Goal: Task Accomplishment & Management: Manage account settings

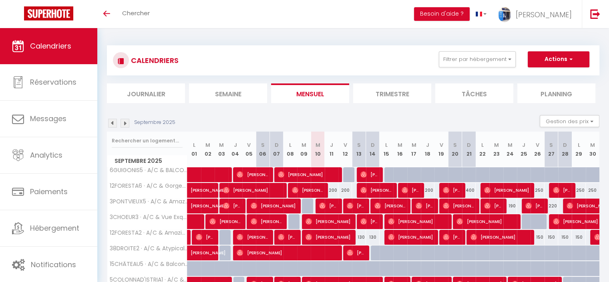
click at [127, 124] on img at bounding box center [125, 123] width 9 height 9
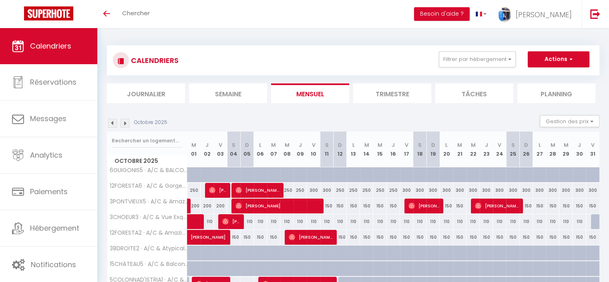
click at [206, 204] on div "200" at bounding box center [207, 205] width 13 height 15
type input "200"
type input "Jeu 02 Octobre 2025"
type input "Ven 03 Octobre 2025"
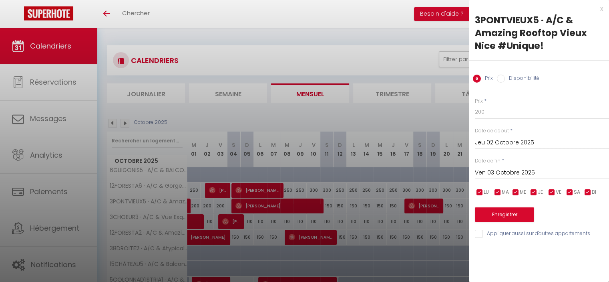
click at [509, 142] on input "Jeu 02 Octobre 2025" at bounding box center [542, 142] width 134 height 10
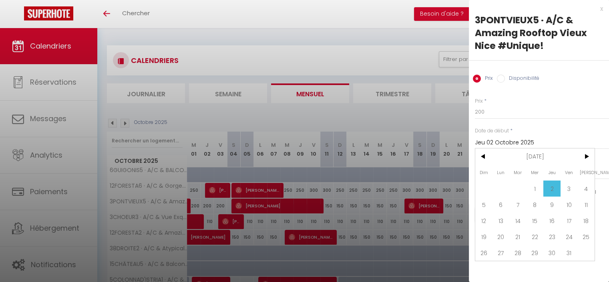
click at [532, 186] on span "1" at bounding box center [535, 188] width 17 height 16
type input "Mer 01 Octobre 2025"
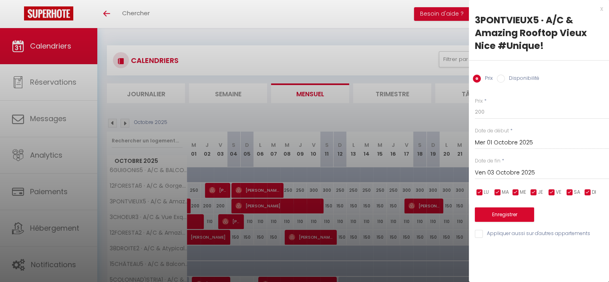
click at [519, 166] on div "[DATE] < [DATE] > Dim Lun Mar Mer Jeu Ven Sam 1 2 3 4 5 6 7 8 9 10 11 12 13 14 …" at bounding box center [542, 172] width 134 height 14
drag, startPoint x: 551, startPoint y: 174, endPoint x: 575, endPoint y: 178, distance: 24.8
click at [550, 174] on input "Ven 03 Octobre 2025" at bounding box center [542, 172] width 134 height 10
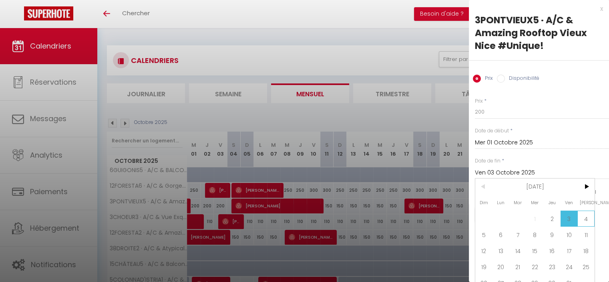
click at [588, 215] on span "4" at bounding box center [586, 218] width 17 height 16
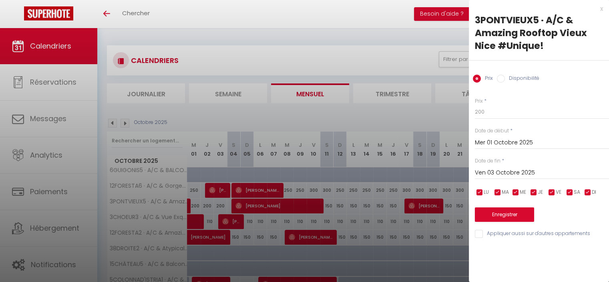
type input "[DATE]"
drag, startPoint x: 482, startPoint y: 112, endPoint x: 465, endPoint y: 101, distance: 19.8
click at [467, 104] on body "🟢 Des questions ou besoin d'assistance pour la migration AirBnB? Connectez-vous…" at bounding box center [304, 280] width 609 height 504
type input "150"
click at [497, 215] on button "Enregistrer" at bounding box center [504, 214] width 59 height 14
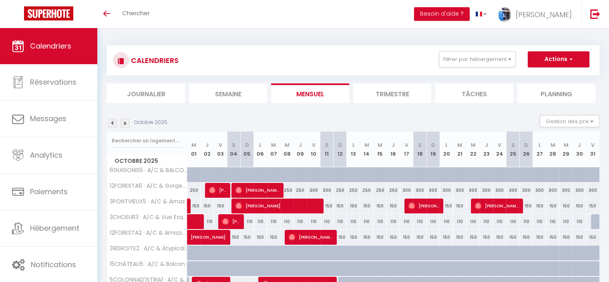
click at [248, 221] on div "110" at bounding box center [246, 221] width 13 height 15
type input "110"
type input "Dim 05 Octobre 2025"
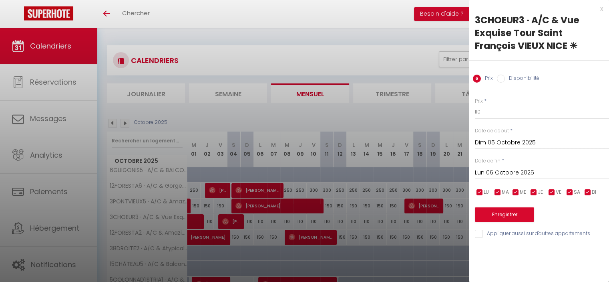
click at [492, 171] on input "Lun 06 Octobre 2025" at bounding box center [542, 172] width 134 height 10
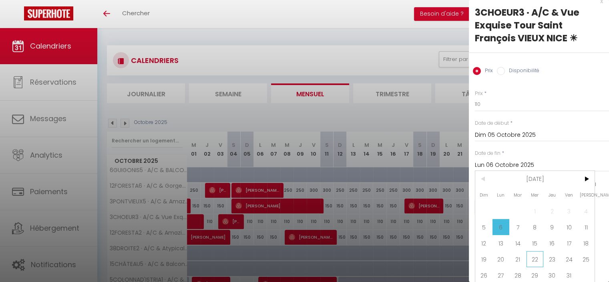
scroll to position [14, 0]
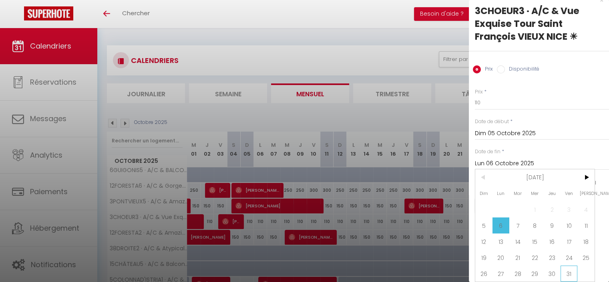
click at [570, 265] on span "31" at bounding box center [569, 273] width 17 height 16
type input "Ven 31 Octobre 2025"
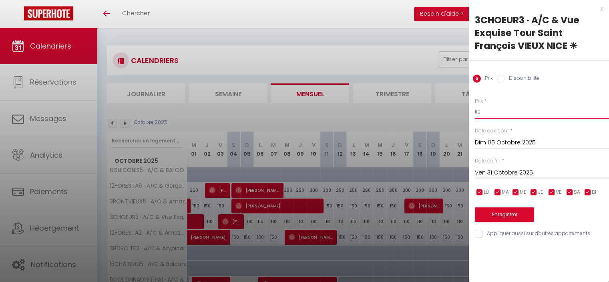
drag, startPoint x: 485, startPoint y: 105, endPoint x: 470, endPoint y: 104, distance: 15.2
click at [470, 104] on div "Prix * 110 Statut * Disponible Indisponible Date de début * [DATE] < [DATE] > D…" at bounding box center [539, 162] width 140 height 151
type input "100"
click at [502, 221] on div "Prix * 100 Statut * Disponible Indisponible Date de début * [DATE] < [DATE] > D…" at bounding box center [539, 162] width 140 height 151
click at [503, 214] on button "Enregistrer" at bounding box center [504, 214] width 59 height 14
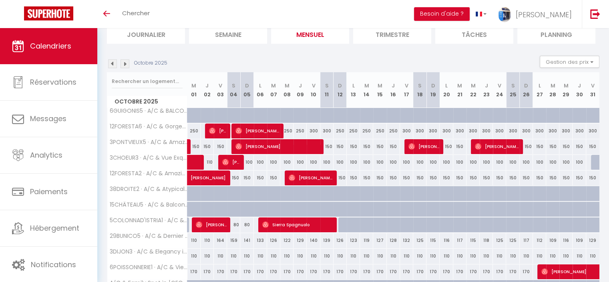
scroll to position [80, 0]
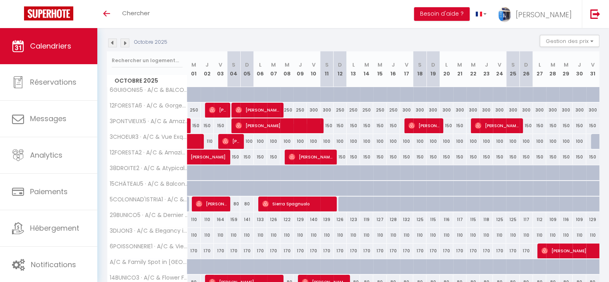
click at [193, 216] on div "110" at bounding box center [194, 219] width 13 height 15
type input "110"
type input "Mer 01 Octobre 2025"
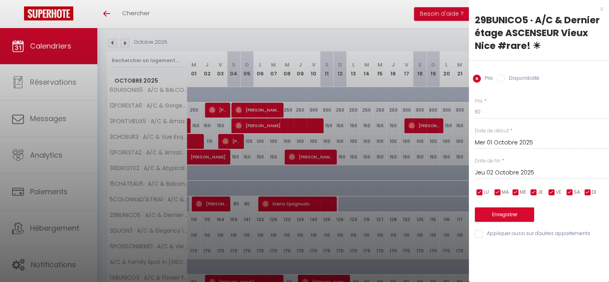
click at [493, 171] on input "Jeu 02 Octobre 2025" at bounding box center [542, 172] width 134 height 10
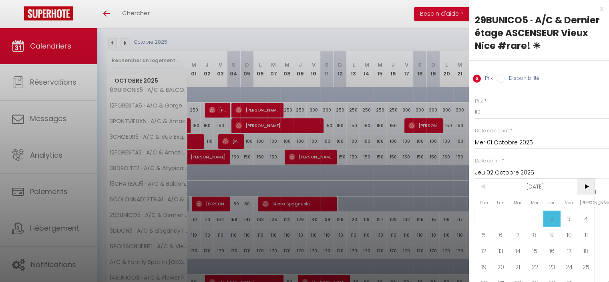
click at [590, 187] on span ">" at bounding box center [586, 186] width 17 height 16
click at [584, 216] on span "1" at bounding box center [586, 218] width 17 height 16
type input "[DATE]"
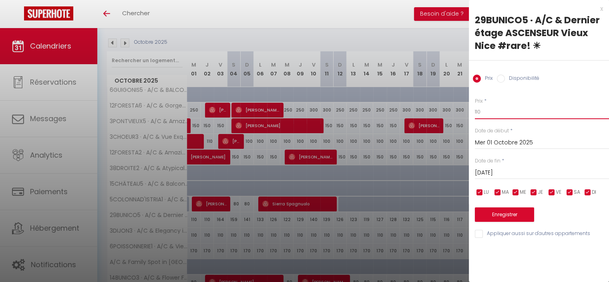
drag, startPoint x: 483, startPoint y: 112, endPoint x: 472, endPoint y: 111, distance: 10.8
click at [472, 111] on div "Prix * 110 Statut * Disponible Indisponible Date de début * [DATE] < [DATE] > D…" at bounding box center [539, 162] width 140 height 151
type input "100"
click at [506, 216] on button "Enregistrer" at bounding box center [504, 214] width 59 height 14
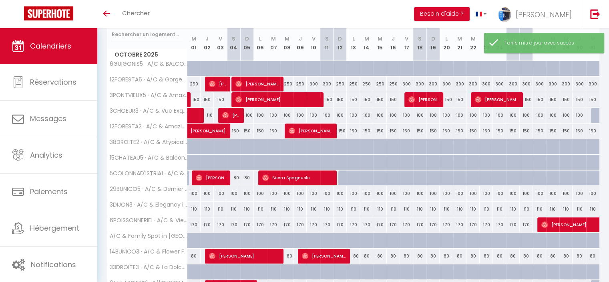
scroll to position [120, 0]
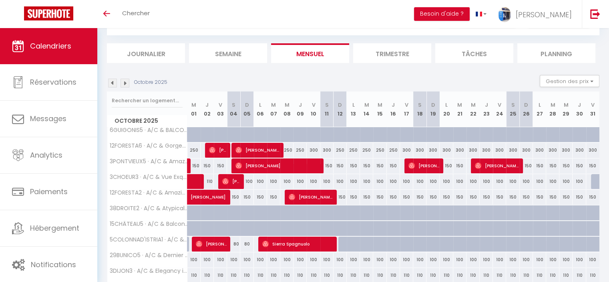
click at [125, 81] on img at bounding box center [125, 83] width 9 height 9
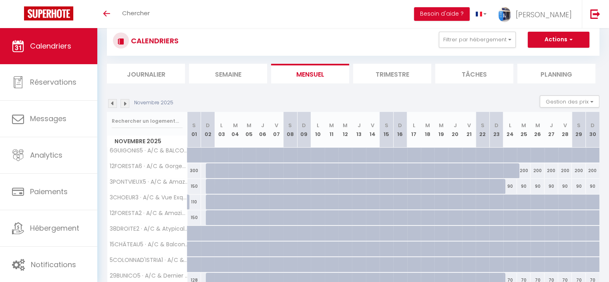
scroll to position [0, 0]
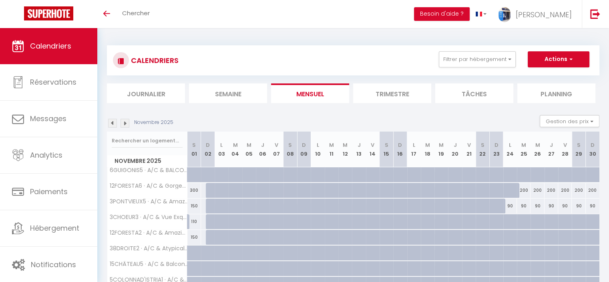
click at [110, 123] on img at bounding box center [112, 123] width 9 height 9
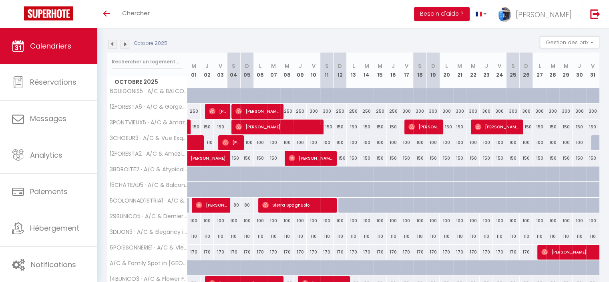
scroll to position [120, 0]
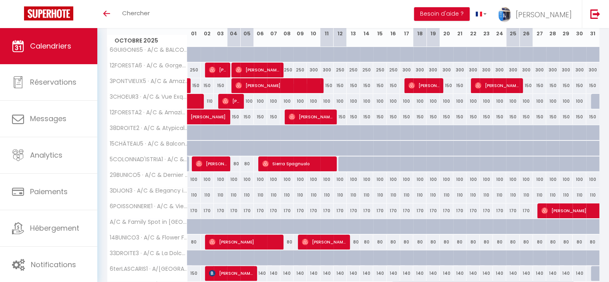
click at [194, 211] on div "170" at bounding box center [194, 210] width 13 height 15
type input "170"
type input "Mer 01 Octobre 2025"
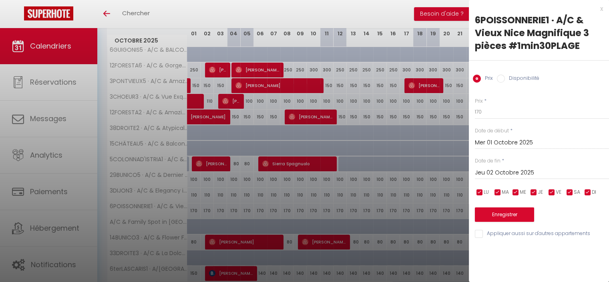
click at [499, 172] on input "Jeu 02 Octobre 2025" at bounding box center [542, 172] width 134 height 10
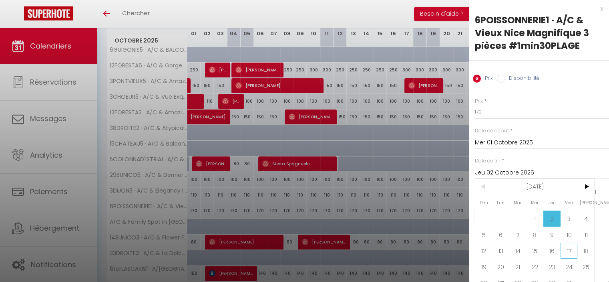
click at [570, 254] on span "17" at bounding box center [569, 250] width 17 height 16
type input "Ven 17 Octobre 2025"
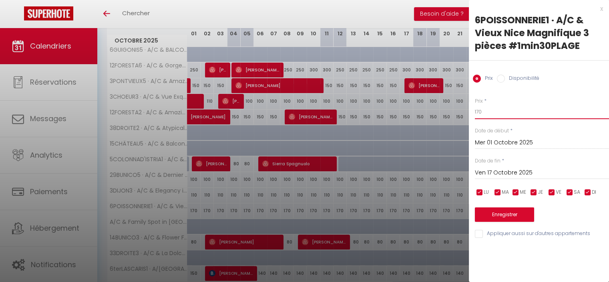
click at [477, 109] on input "170" at bounding box center [542, 112] width 134 height 14
type input "150"
click at [502, 215] on button "Enregistrer" at bounding box center [504, 214] width 59 height 14
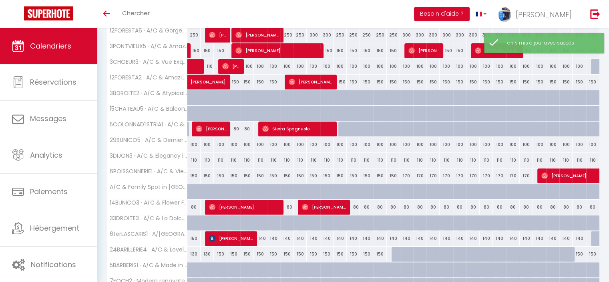
scroll to position [200, 0]
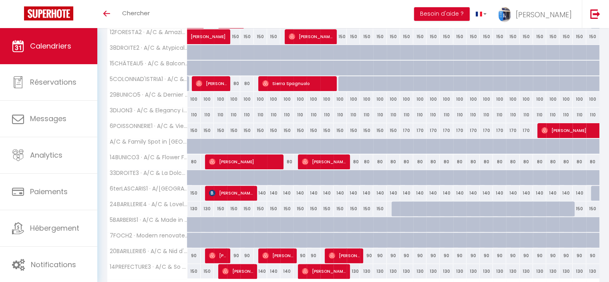
click at [436, 161] on div "80" at bounding box center [433, 161] width 13 height 15
type input "80"
type input "Dim 19 Octobre 2025"
type input "Lun 20 Octobre 2025"
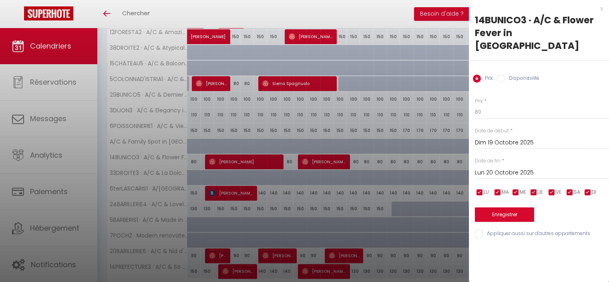
click at [492, 137] on input "Dim 19 Octobre 2025" at bounding box center [542, 142] width 134 height 10
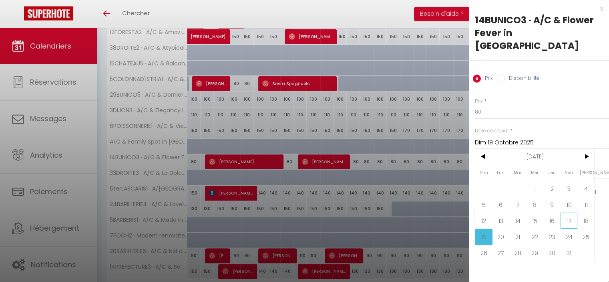
click at [564, 212] on span "17" at bounding box center [569, 220] width 17 height 16
type input "Ven 17 Octobre 2025"
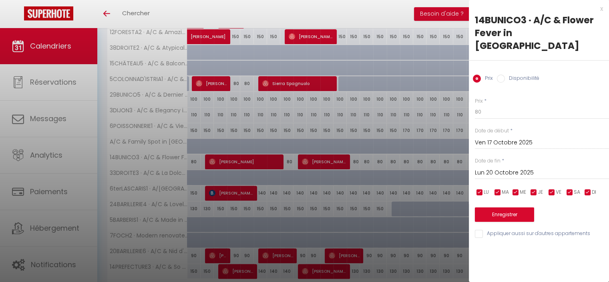
click at [517, 167] on input "Lun 20 Octobre 2025" at bounding box center [542, 172] width 134 height 10
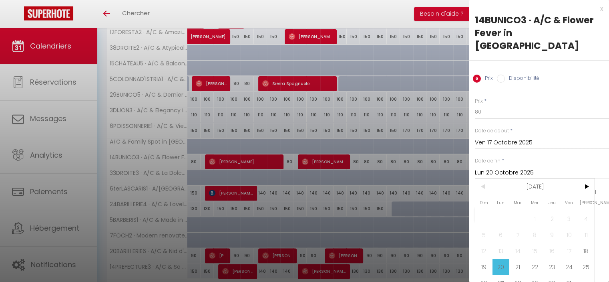
drag, startPoint x: 598, startPoint y: 164, endPoint x: 592, endPoint y: 169, distance: 8.5
click at [598, 167] on input "Lun 20 Octobre 2025" at bounding box center [542, 172] width 134 height 10
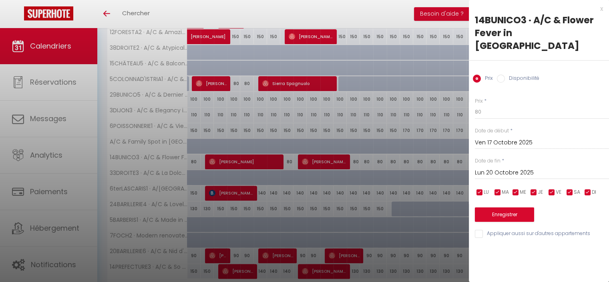
click at [591, 171] on div "Prix * 80 Statut * Disponible Indisponible Date de début * [DATE] < [DATE] > Di…" at bounding box center [539, 162] width 140 height 151
click at [573, 167] on input "Lun 20 Octobre 2025" at bounding box center [542, 172] width 134 height 10
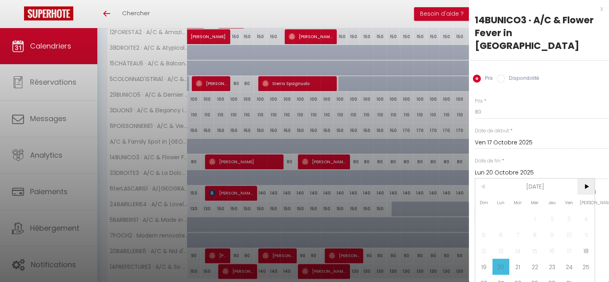
click at [588, 178] on span ">" at bounding box center [586, 186] width 17 height 16
click at [587, 210] on span "1" at bounding box center [586, 218] width 17 height 16
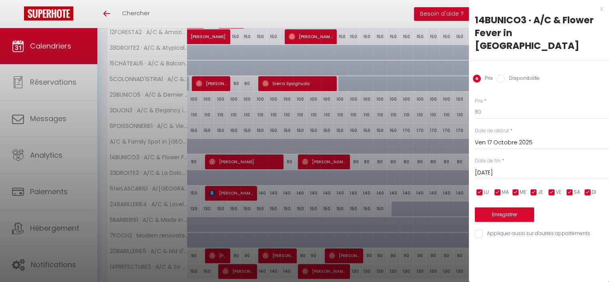
drag, startPoint x: 571, startPoint y: 160, endPoint x: 564, endPoint y: 166, distance: 9.4
click at [570, 167] on input "[DATE]" at bounding box center [542, 172] width 134 height 10
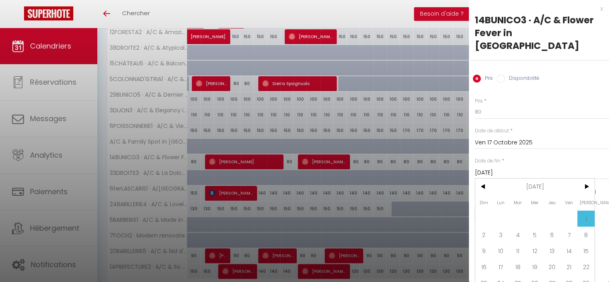
click at [485, 226] on span "2" at bounding box center [484, 234] width 17 height 16
type input "Dim 02 Novembre 2025"
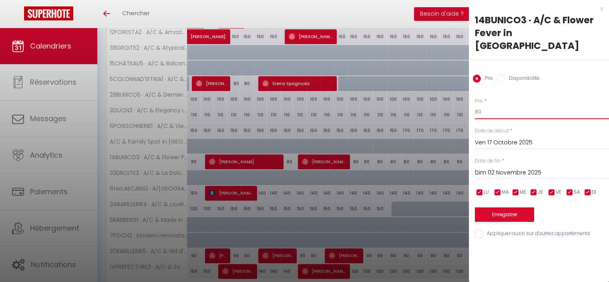
click at [473, 96] on div "Prix * 80 Statut * Disponible Indisponible Date de début * [DATE] < [DATE] > Di…" at bounding box center [539, 162] width 140 height 151
type input "90"
click at [513, 207] on button "Enregistrer" at bounding box center [504, 214] width 59 height 14
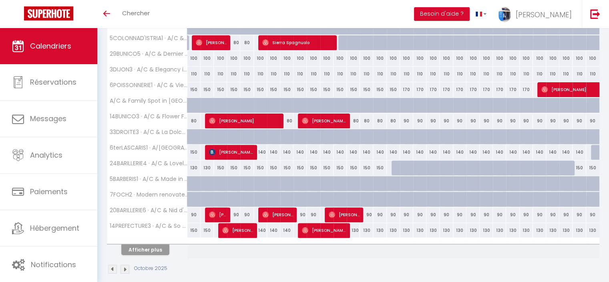
scroll to position [248, 0]
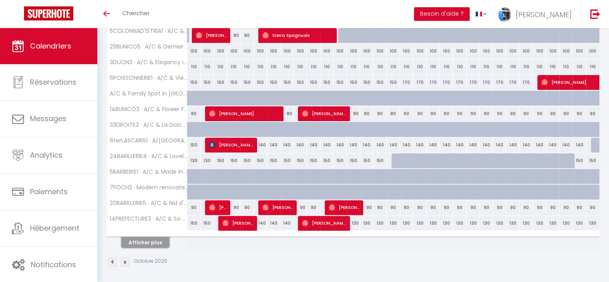
click at [155, 239] on button "Afficher plus" at bounding box center [145, 242] width 48 height 11
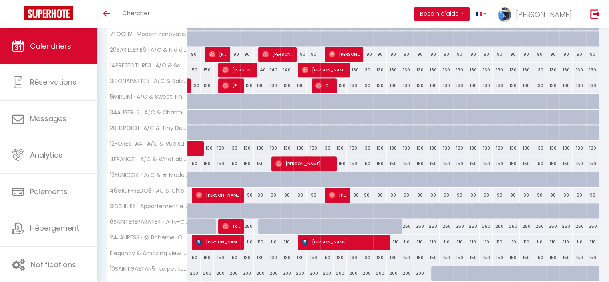
scroll to position [446, 0]
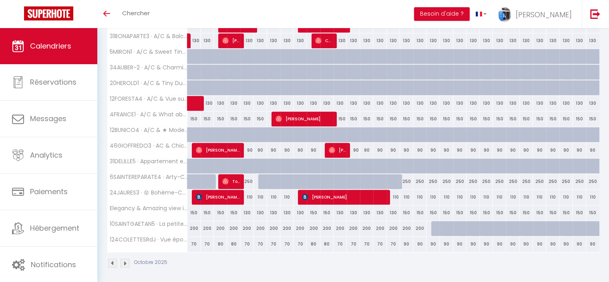
click at [407, 239] on div "90" at bounding box center [406, 243] width 13 height 15
type input "90"
type input "Ven 17 Octobre 2025"
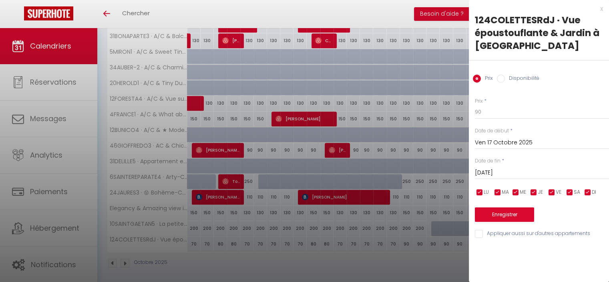
click at [529, 174] on input "[DATE]" at bounding box center [542, 172] width 134 height 10
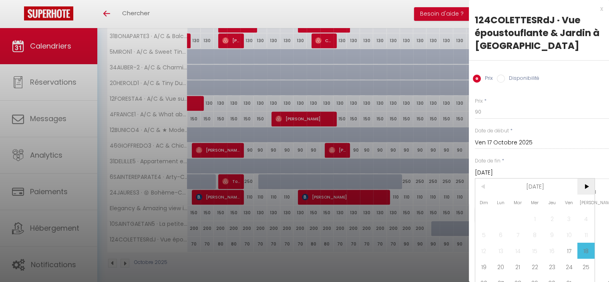
click at [590, 185] on span ">" at bounding box center [586, 186] width 17 height 16
click at [585, 216] on span "1" at bounding box center [586, 218] width 17 height 16
type input "[DATE]"
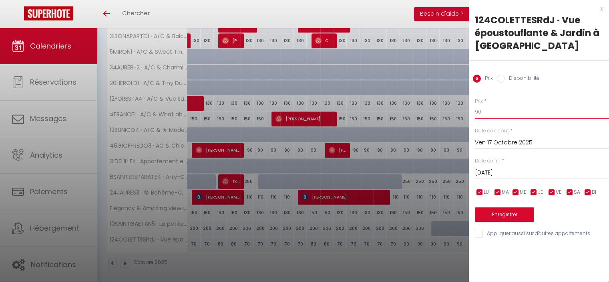
drag, startPoint x: 478, startPoint y: 111, endPoint x: 473, endPoint y: 111, distance: 4.4
click at [473, 111] on div "Prix * 90 Statut * Disponible Indisponible Date de début * [DATE] < [DATE] > Di…" at bounding box center [539, 162] width 140 height 151
type input "80"
click at [503, 217] on button "Enregistrer" at bounding box center [504, 214] width 59 height 14
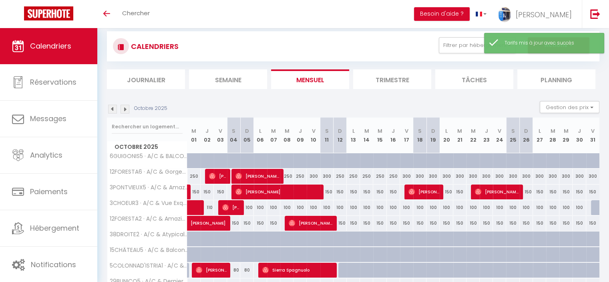
scroll to position [0, 0]
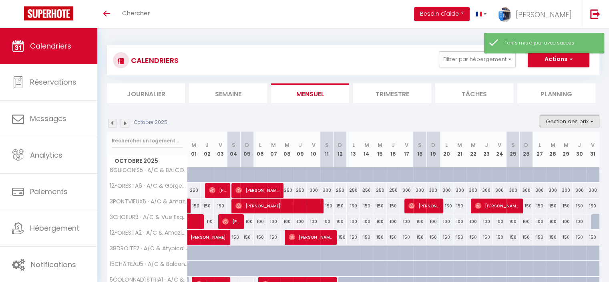
click at [565, 126] on button "Gestion des prix" at bounding box center [570, 121] width 60 height 12
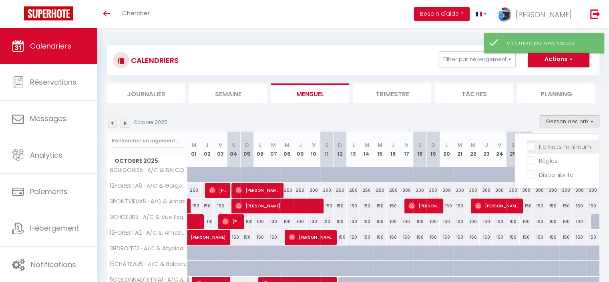
click at [554, 142] on input "Nb Nuits minimum" at bounding box center [563, 146] width 72 height 8
checkbox input "true"
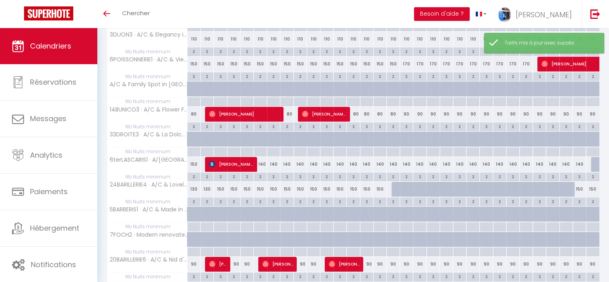
scroll to position [434, 0]
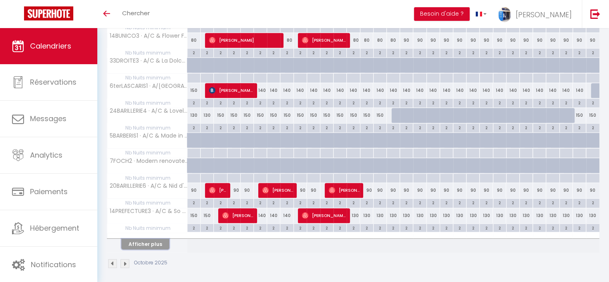
click at [149, 242] on button "Afficher plus" at bounding box center [145, 243] width 48 height 11
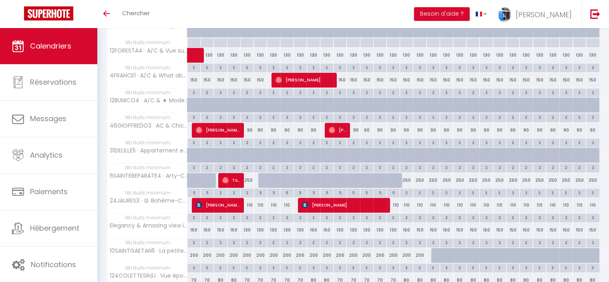
scroll to position [762, 0]
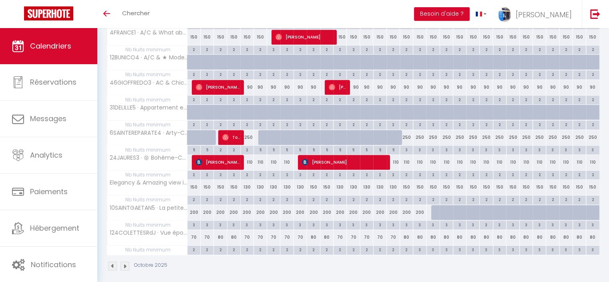
click at [405, 245] on div "2" at bounding box center [406, 249] width 13 height 8
type input "2"
type input "Ven 17 Octobre 2025"
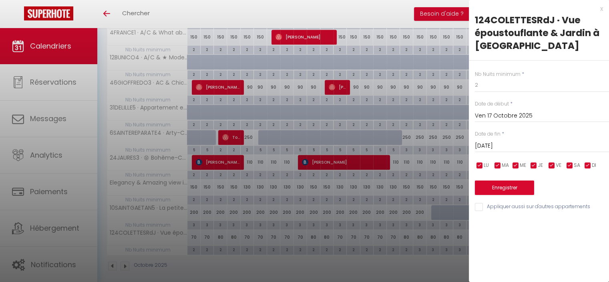
click at [494, 145] on input "[DATE]" at bounding box center [542, 146] width 134 height 10
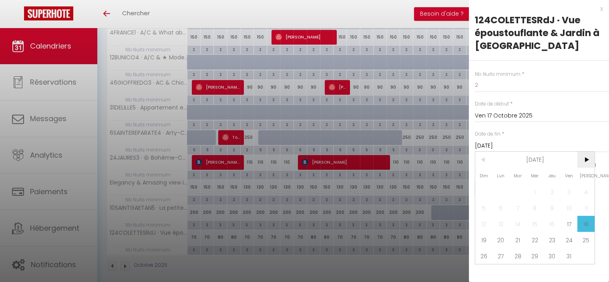
click at [583, 159] on span ">" at bounding box center [586, 159] width 17 height 16
click at [583, 191] on span "1" at bounding box center [586, 192] width 17 height 16
type input "[DATE]"
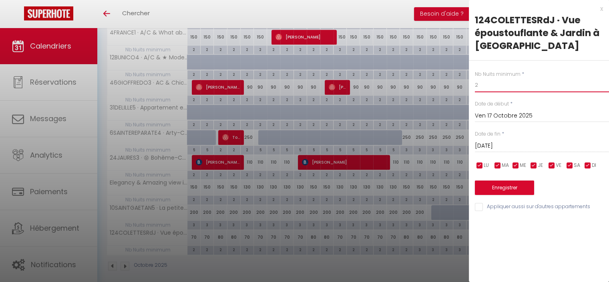
drag, startPoint x: 479, startPoint y: 86, endPoint x: 474, endPoint y: 80, distance: 8.2
click at [474, 80] on div "Nb Nuits minimum * 2 Date de début * [DATE] < [DATE] > Dim Lun Mar Mer Jeu Ven …" at bounding box center [539, 136] width 140 height 151
type input "3"
click at [506, 187] on button "Enregistrer" at bounding box center [504, 187] width 59 height 14
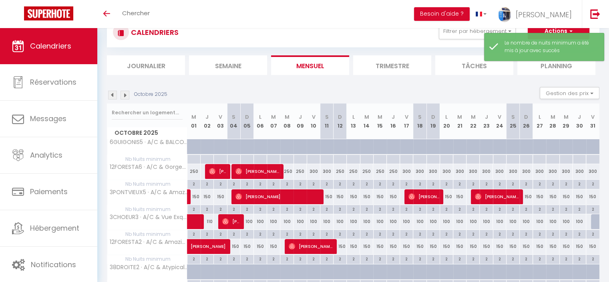
scroll to position [434, 0]
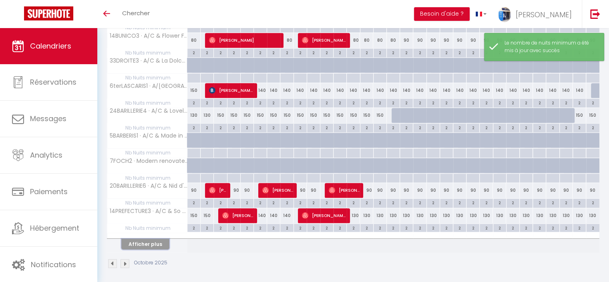
click at [155, 238] on button "Afficher plus" at bounding box center [145, 243] width 48 height 11
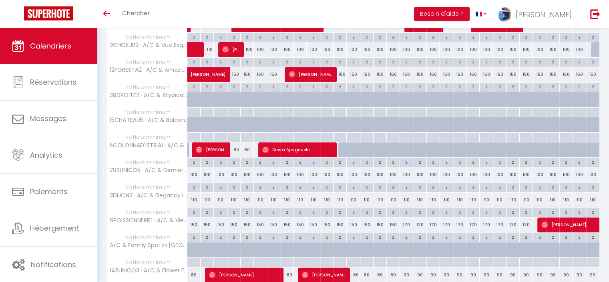
scroll to position [1, 0]
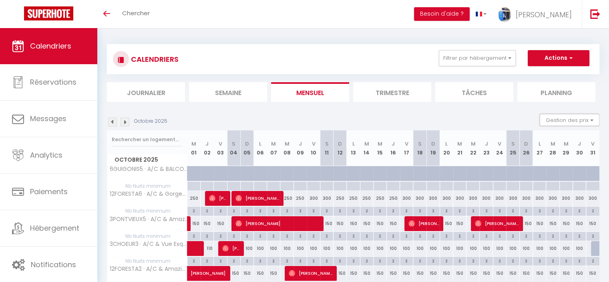
drag, startPoint x: 578, startPoint y: 123, endPoint x: 573, endPoint y: 126, distance: 5.8
click at [577, 123] on button "Gestion des prix" at bounding box center [570, 120] width 60 height 12
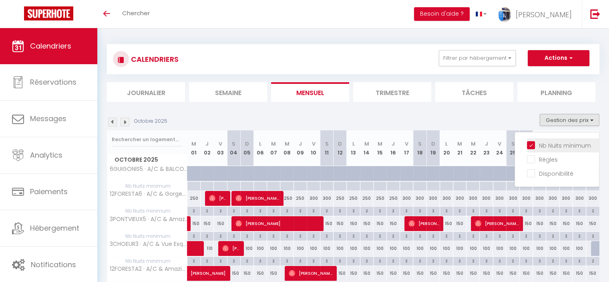
click at [559, 146] on input "Nb Nuits minimum" at bounding box center [563, 145] width 72 height 8
checkbox input "false"
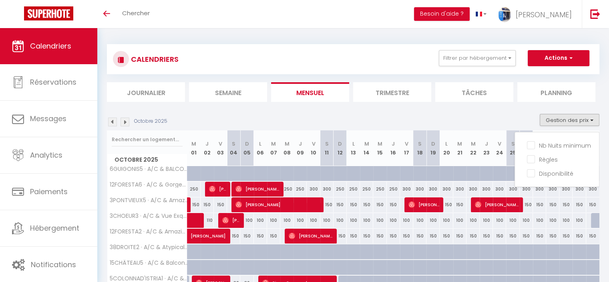
click at [111, 123] on img at bounding box center [112, 121] width 9 height 9
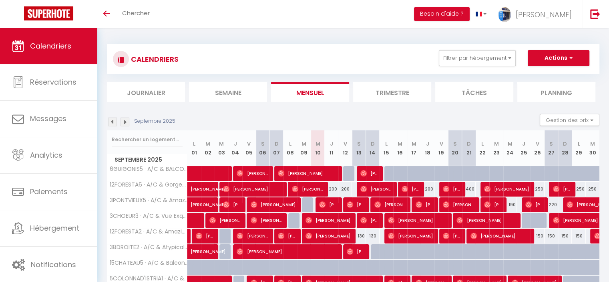
click at [333, 188] on div "200" at bounding box center [332, 189] width 14 height 15
type input "200"
type input "Jeu 11 Septembre 2025"
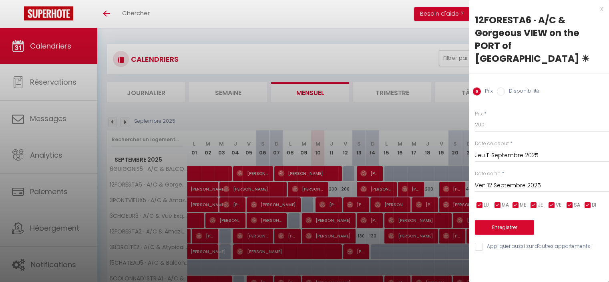
click at [484, 180] on input "Ven 12 Septembre 2025" at bounding box center [542, 185] width 134 height 10
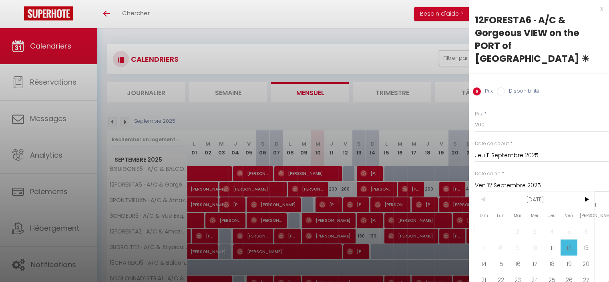
click at [585, 239] on span "13" at bounding box center [586, 247] width 17 height 16
type input "Sam 13 Septembre 2025"
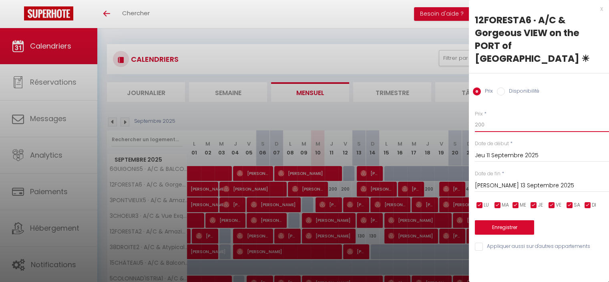
drag, startPoint x: 485, startPoint y: 113, endPoint x: 478, endPoint y: 109, distance: 7.9
click at [478, 117] on input "200" at bounding box center [542, 124] width 134 height 14
type input "250"
click at [510, 220] on button "Enregistrer" at bounding box center [504, 227] width 59 height 14
